Goal: Task Accomplishment & Management: Use online tool/utility

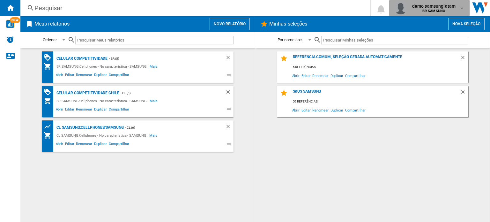
click at [450, 6] on span "demo samsunglatam" at bounding box center [433, 6] width 43 height 6
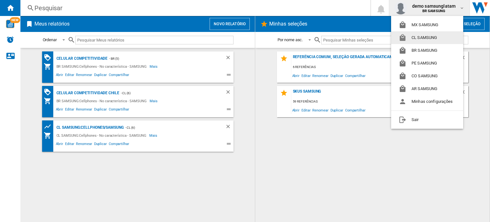
click at [424, 37] on button "CL SAMSUNG" at bounding box center [427, 37] width 72 height 13
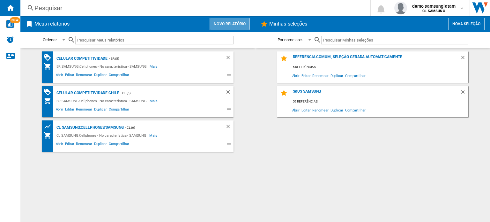
click at [241, 22] on button "Novo relatório" at bounding box center [230, 24] width 40 height 12
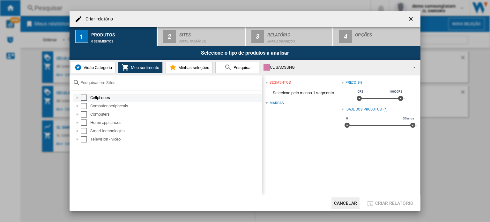
click at [76, 97] on div at bounding box center [77, 97] width 6 height 6
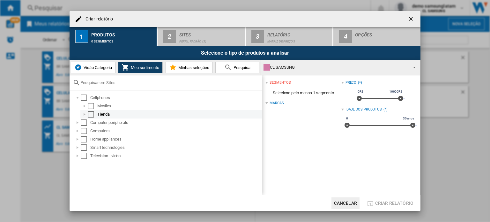
click at [84, 114] on div at bounding box center [84, 114] width 6 height 6
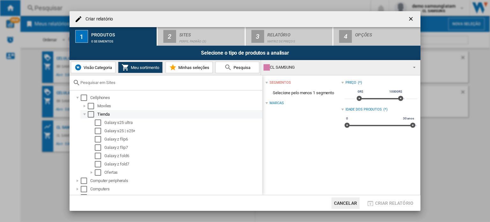
click at [93, 115] on div "Select" at bounding box center [91, 114] width 6 height 6
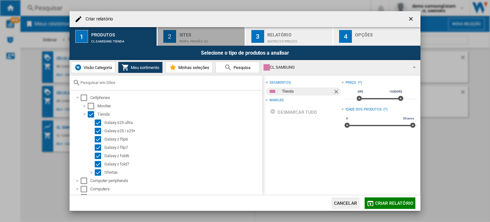
click at [200, 40] on div "Perfil padrão (3)" at bounding box center [210, 39] width 63 height 7
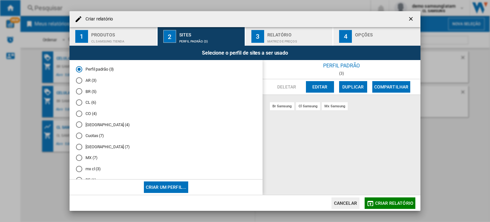
click at [77, 101] on div "CL (6)" at bounding box center [79, 102] width 6 height 6
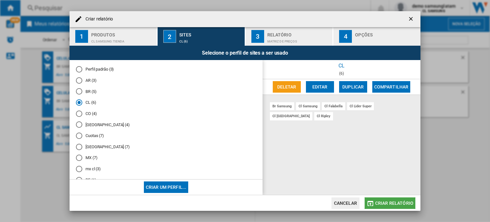
click at [404, 199] on button "Criar relatório" at bounding box center [390, 202] width 51 height 11
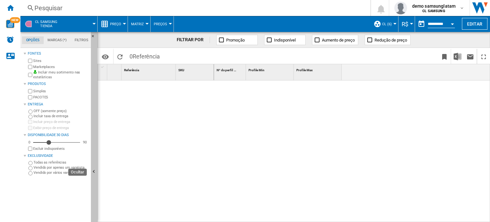
click at [96, 142] on button "Ocultar" at bounding box center [94, 172] width 6 height 280
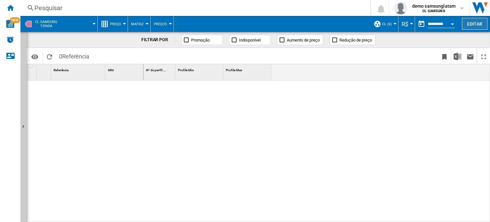
click at [466, 26] on button "Editar" at bounding box center [475, 24] width 26 height 12
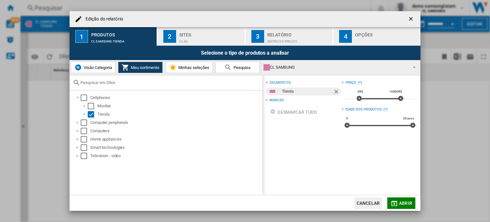
click at [91, 71] on button "Visão Categoria" at bounding box center [93, 67] width 45 height 11
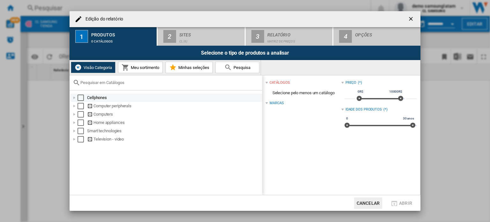
click at [76, 97] on div at bounding box center [74, 97] width 6 height 6
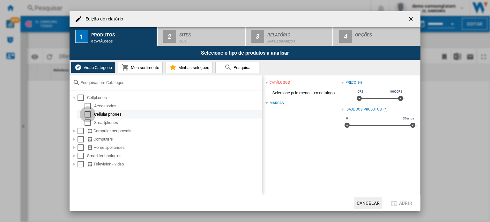
click at [87, 114] on div "Select" at bounding box center [88, 114] width 6 height 6
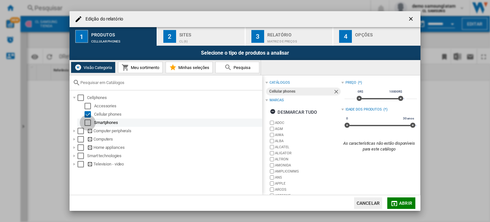
click at [85, 121] on div "Select" at bounding box center [88, 122] width 6 height 6
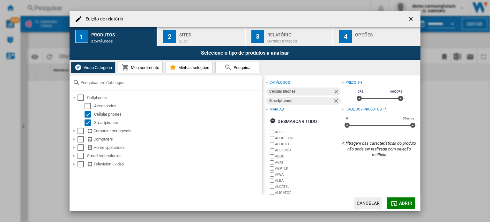
click at [141, 67] on span "Meu sortimento" at bounding box center [144, 67] width 30 height 5
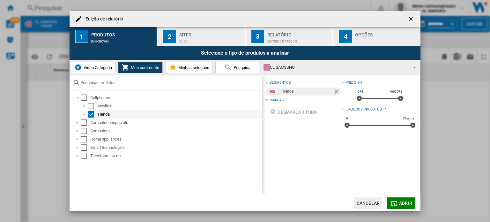
click at [83, 113] on div at bounding box center [84, 114] width 6 height 6
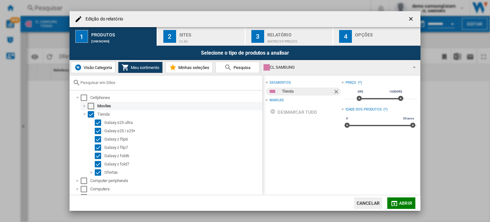
click at [84, 104] on div at bounding box center [84, 106] width 6 height 6
click at [91, 104] on div "Select" at bounding box center [91, 106] width 6 height 6
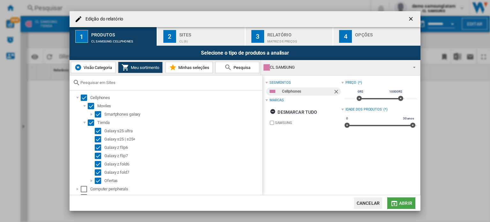
click at [406, 202] on span "Abrir" at bounding box center [405, 202] width 13 height 5
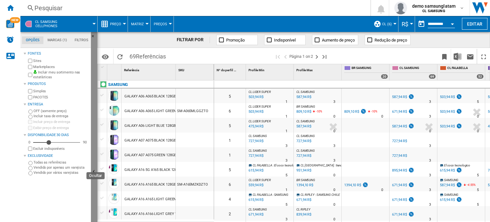
click at [93, 165] on button "Ocultar" at bounding box center [94, 172] width 6 height 280
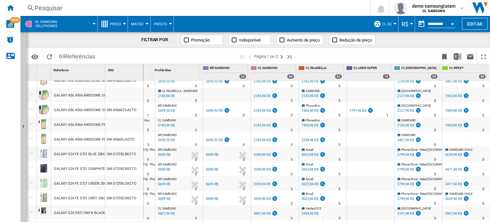
scroll to position [352, 0]
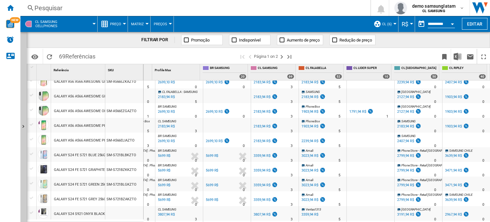
click at [62, 4] on div "Pesquisar" at bounding box center [193, 8] width 319 height 9
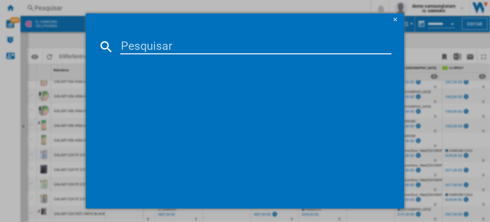
click at [152, 48] on input at bounding box center [255, 46] width 271 height 15
paste input "BSM-F966BE/1TD"
type input "BSM-F966BE/1TD"
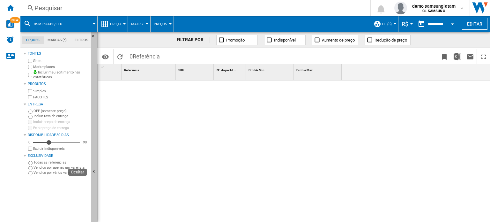
click at [94, 138] on button "Ocultar" at bounding box center [94, 172] width 6 height 280
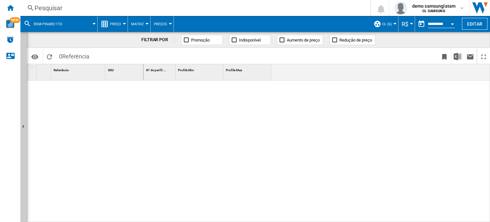
click at [34, 11] on div "Pesquisar" at bounding box center [193, 8] width 319 height 9
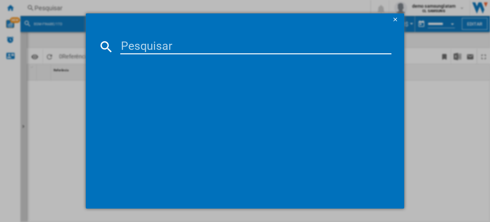
type input "BSM-F966BE/5D1"
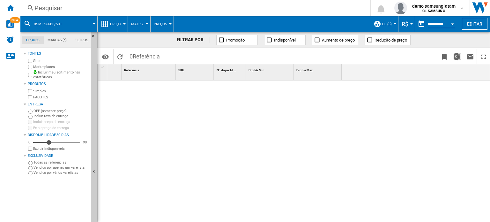
click at [36, 6] on div "Pesquisar" at bounding box center [193, 8] width 319 height 9
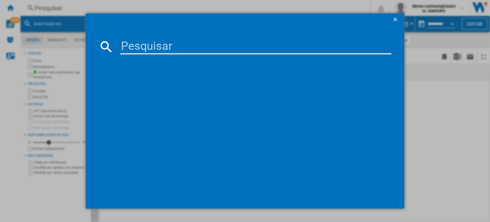
type input "SM-F966BZKMLTM"
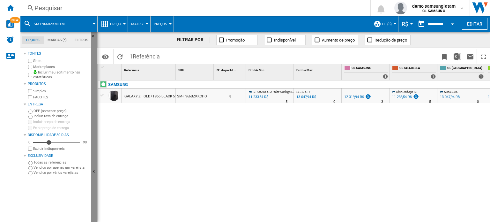
click at [93, 154] on button "Ocultar" at bounding box center [94, 172] width 6 height 280
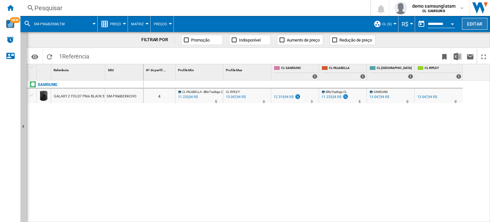
click at [477, 25] on button "Editar" at bounding box center [475, 24] width 26 height 12
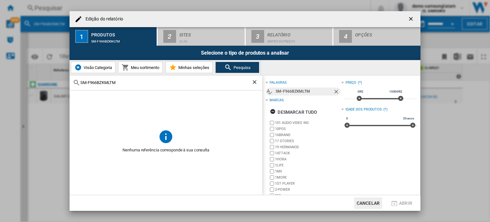
click at [135, 67] on span "Meu sortimento" at bounding box center [144, 67] width 30 height 5
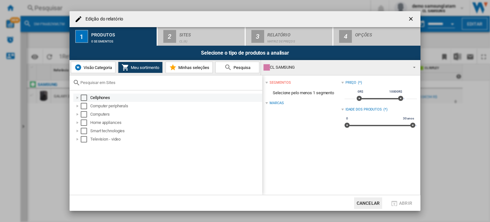
click at [77, 98] on div "Edição do ..." at bounding box center [77, 97] width 6 height 6
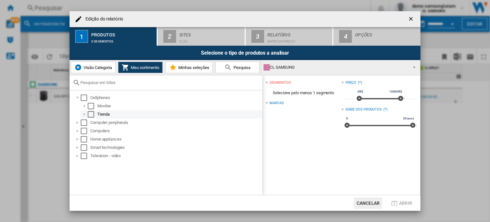
click at [85, 114] on div "Edição do ..." at bounding box center [84, 114] width 6 height 6
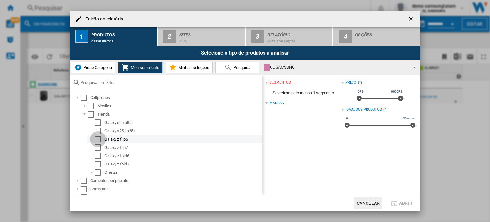
click at [97, 140] on div "Select" at bounding box center [98, 139] width 6 height 6
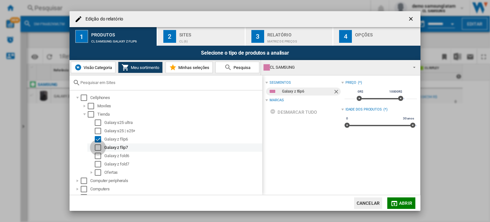
click at [97, 150] on div "Select" at bounding box center [98, 147] width 6 height 6
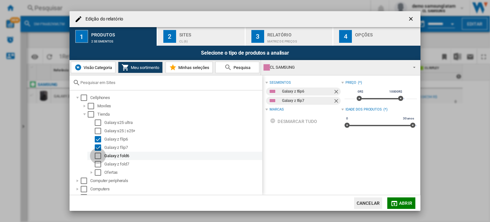
click at [97, 157] on div "Select" at bounding box center [98, 156] width 6 height 6
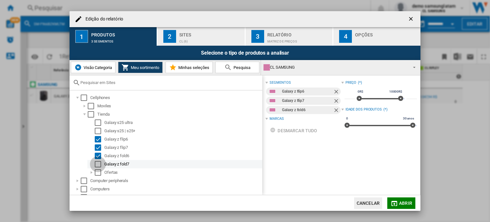
click at [98, 163] on div "Select" at bounding box center [98, 164] width 6 height 6
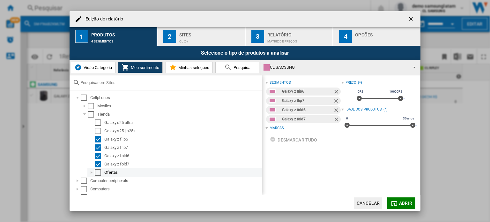
click at [91, 172] on div "Edição do ..." at bounding box center [91, 172] width 6 height 6
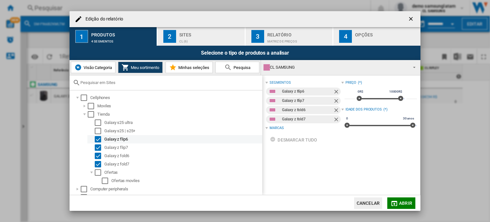
scroll to position [31, 0]
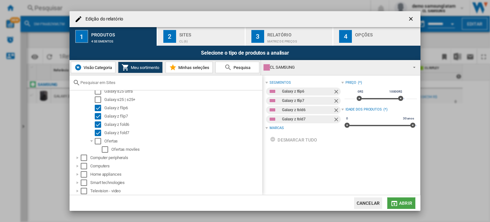
click at [398, 198] on button "Abrir" at bounding box center [401, 202] width 28 height 11
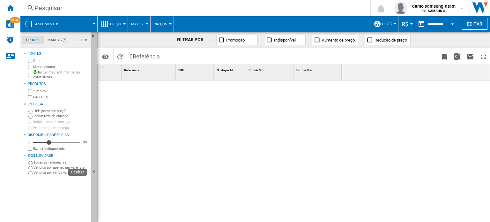
click at [93, 165] on button "Ocultar" at bounding box center [94, 172] width 6 height 280
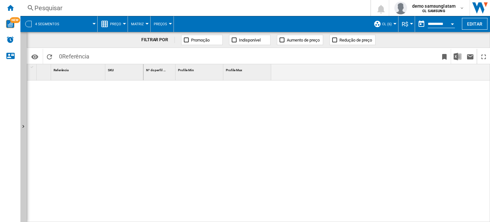
click at [472, 144] on div at bounding box center [317, 151] width 347 height 142
click at [468, 24] on button "Editar" at bounding box center [475, 24] width 26 height 12
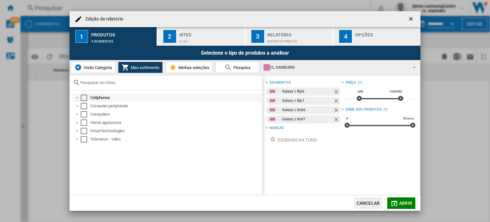
click at [77, 98] on div "Edição do ..." at bounding box center [77, 97] width 6 height 6
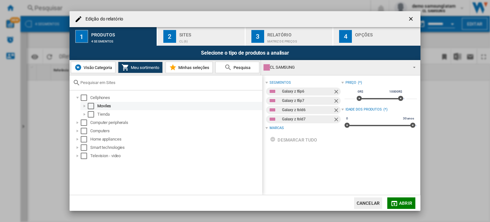
click at [83, 104] on div "Edição do ..." at bounding box center [84, 106] width 6 height 6
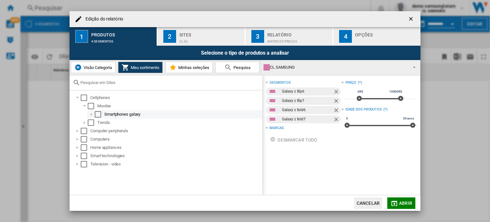
click at [90, 114] on div "Edição do ..." at bounding box center [91, 114] width 6 height 6
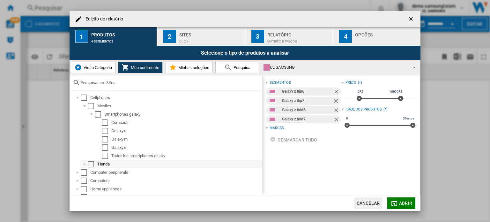
click at [84, 163] on div "Edição do ..." at bounding box center [84, 164] width 6 height 6
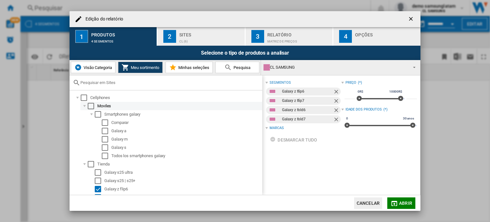
click at [84, 104] on div "Edição do ..." at bounding box center [84, 106] width 6 height 6
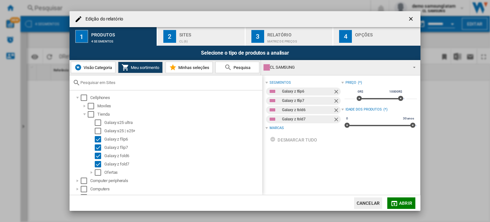
click at [103, 14] on div "Edição do relatório" at bounding box center [245, 19] width 351 height 16
click at [473, 126] on div "Edição do relatório 1 Produtos 4 segmentos 2 Sites CL (6) 3 Relatório Matriz de…" at bounding box center [245, 111] width 490 height 222
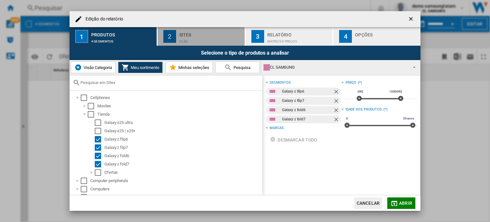
click at [201, 29] on button "2 Sites CL (6)" at bounding box center [202, 36] width 88 height 19
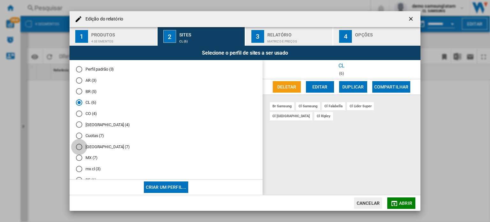
click at [79, 147] on div "Mexico (7)" at bounding box center [79, 147] width 6 height 6
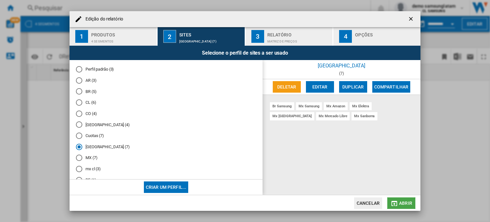
click at [408, 200] on span "Abrir" at bounding box center [405, 202] width 13 height 5
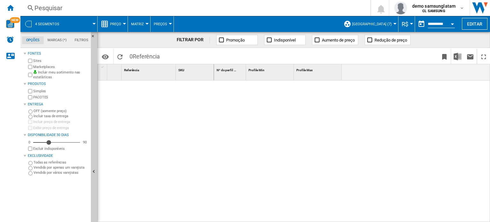
click at [394, 22] on md-menu "[GEOGRAPHIC_DATA] (7) Perfil padrão (3) AR (3) BR (5) CL (6) CO (4) [GEOGRAPHIC…" at bounding box center [369, 24] width 58 height 16
click at [393, 24] on div at bounding box center [394, 24] width 3 height 2
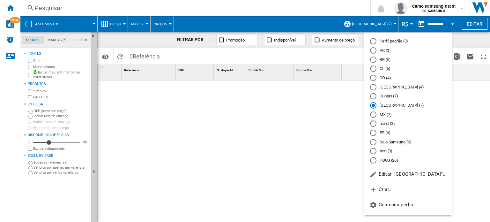
click at [384, 58] on md-radio-button "BR (5)" at bounding box center [408, 59] width 76 height 6
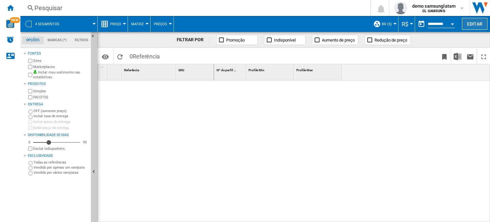
click at [468, 26] on button "Editar" at bounding box center [475, 24] width 26 height 12
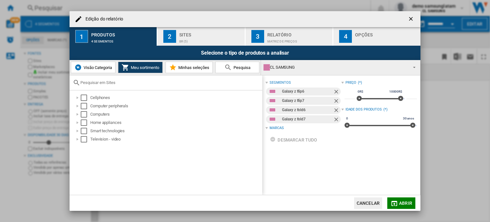
click at [304, 64] on div "CL SAMSUNG" at bounding box center [336, 67] width 144 height 9
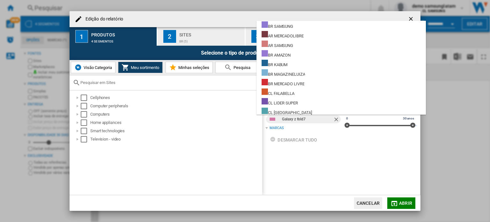
scroll to position [63, 0]
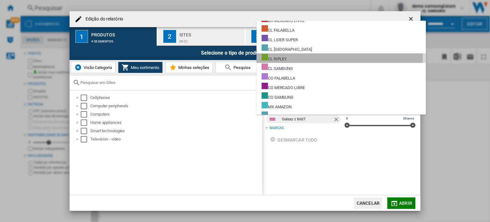
click at [309, 58] on md-option "CL RIPLEY" at bounding box center [341, 58] width 169 height 10
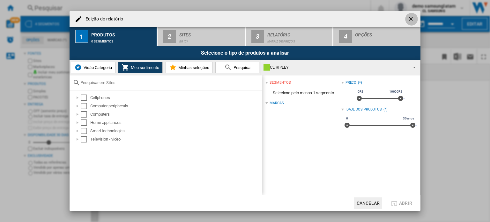
click at [413, 16] on ng-md-icon "getI18NText('BUTTONS.CLOSE_DIALOG')" at bounding box center [412, 20] width 8 height 8
